Goal: Check status: Check status

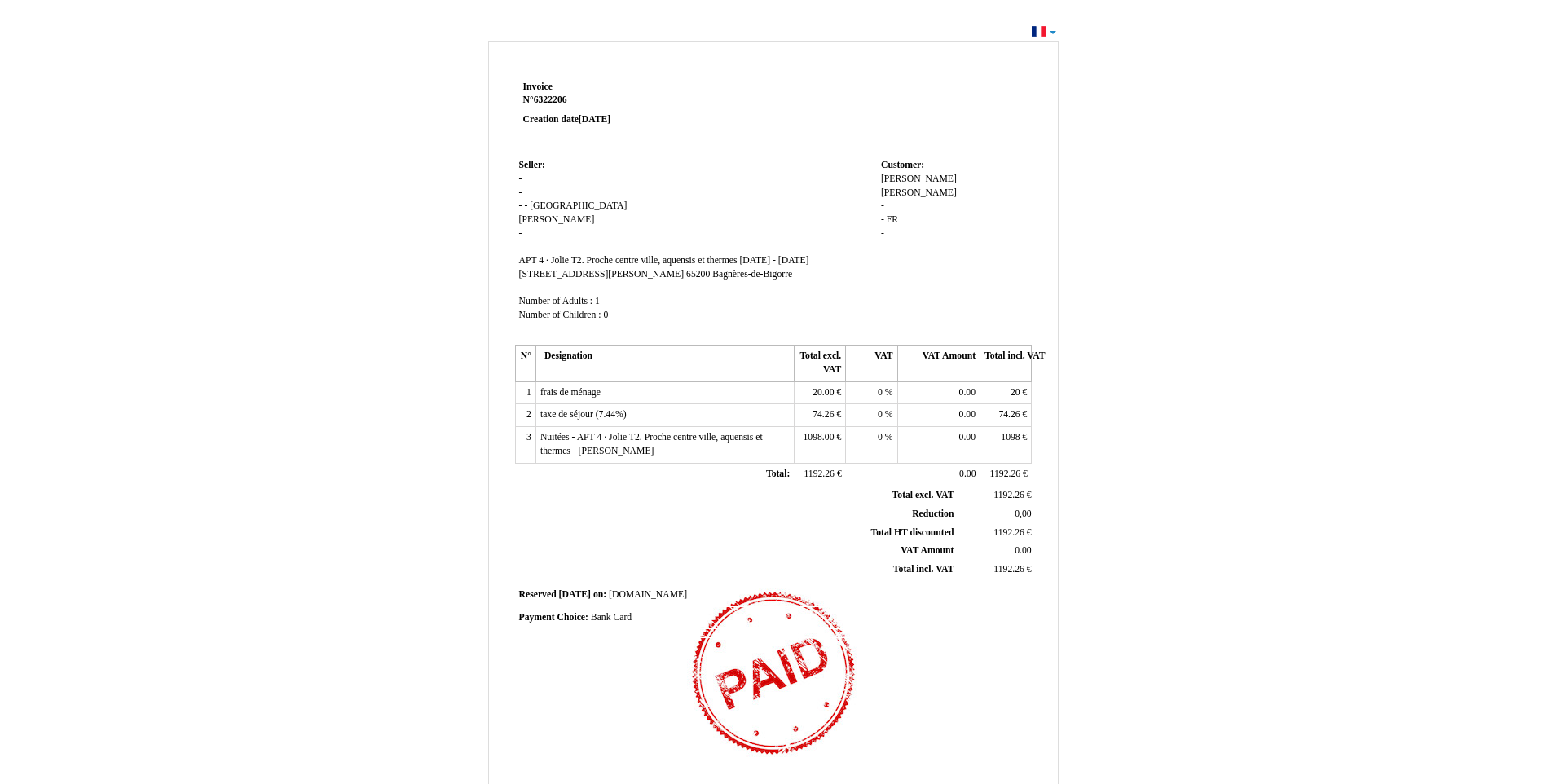
drag, startPoint x: 1369, startPoint y: 1, endPoint x: 954, endPoint y: 255, distance: 486.6
